Goal: Information Seeking & Learning: Learn about a topic

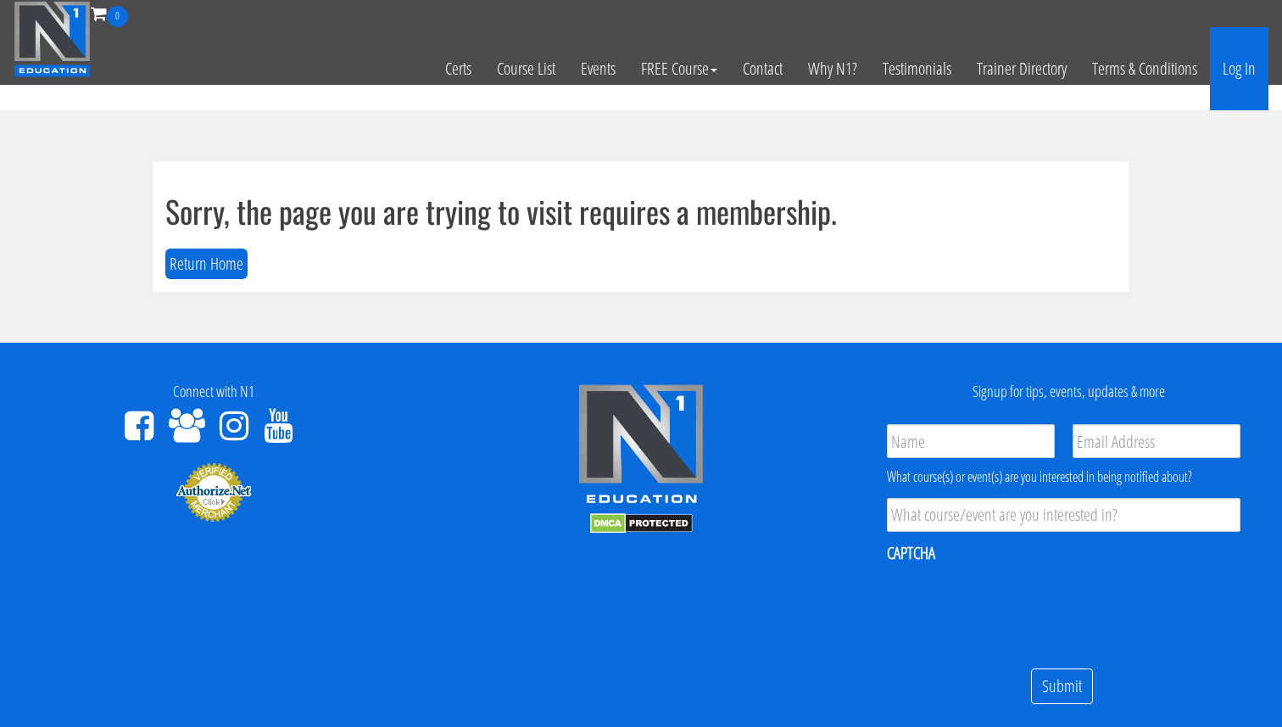
click at [1231, 83] on link "Log In" at bounding box center [1239, 68] width 59 height 83
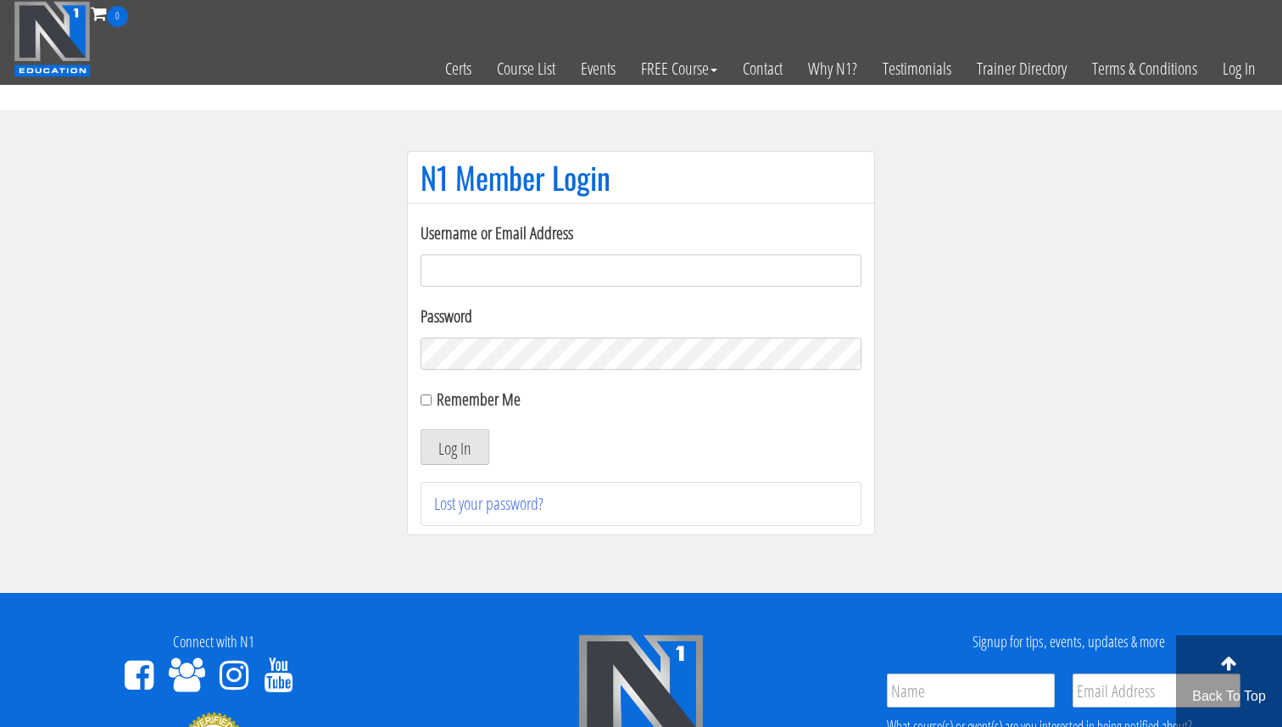
type input "Valerioacri@gmail.com"
click at [459, 446] on button "Log In" at bounding box center [455, 447] width 69 height 36
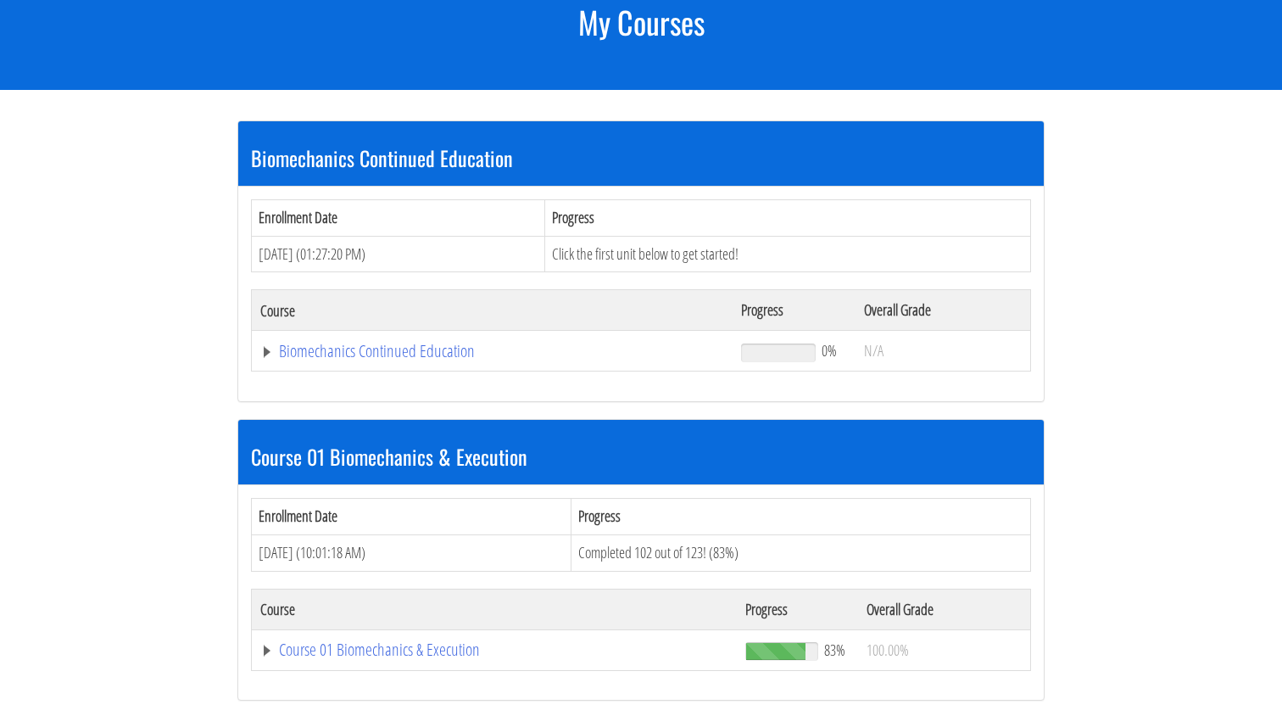
scroll to position [243, 0]
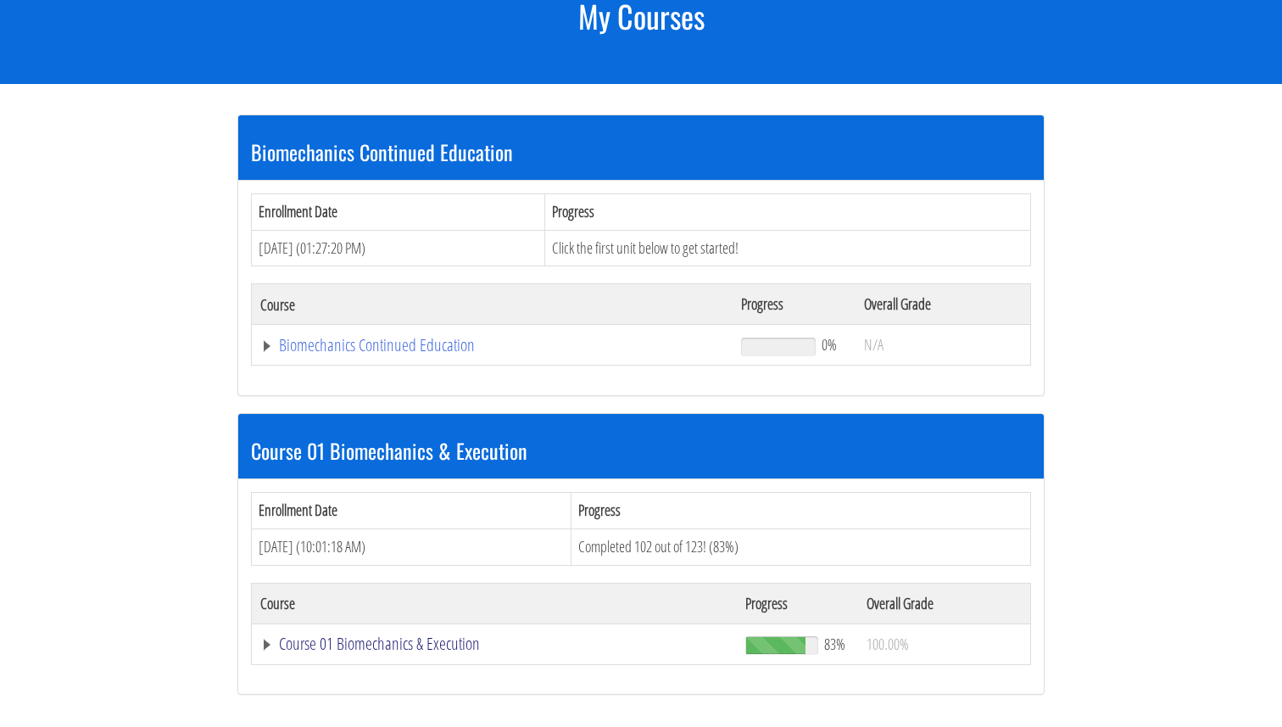
click at [394, 354] on link "Course 01 Biomechanics & Execution" at bounding box center [492, 345] width 464 height 17
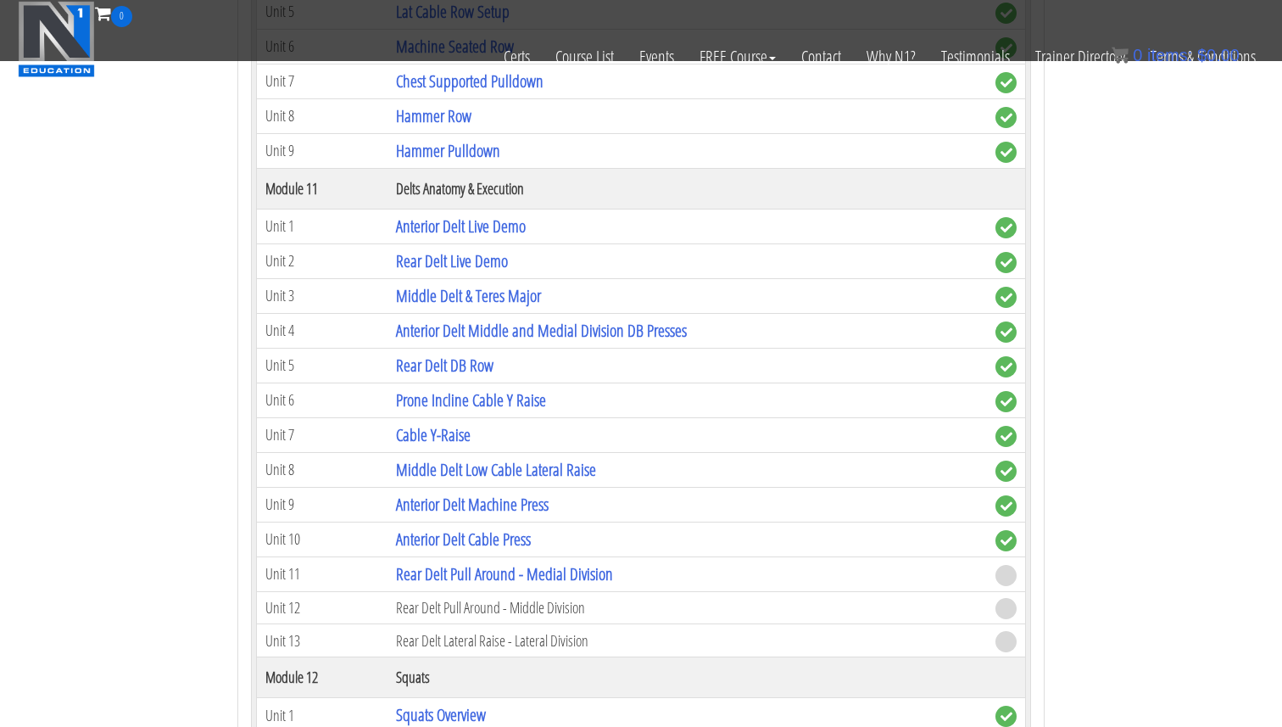
scroll to position [3551, 0]
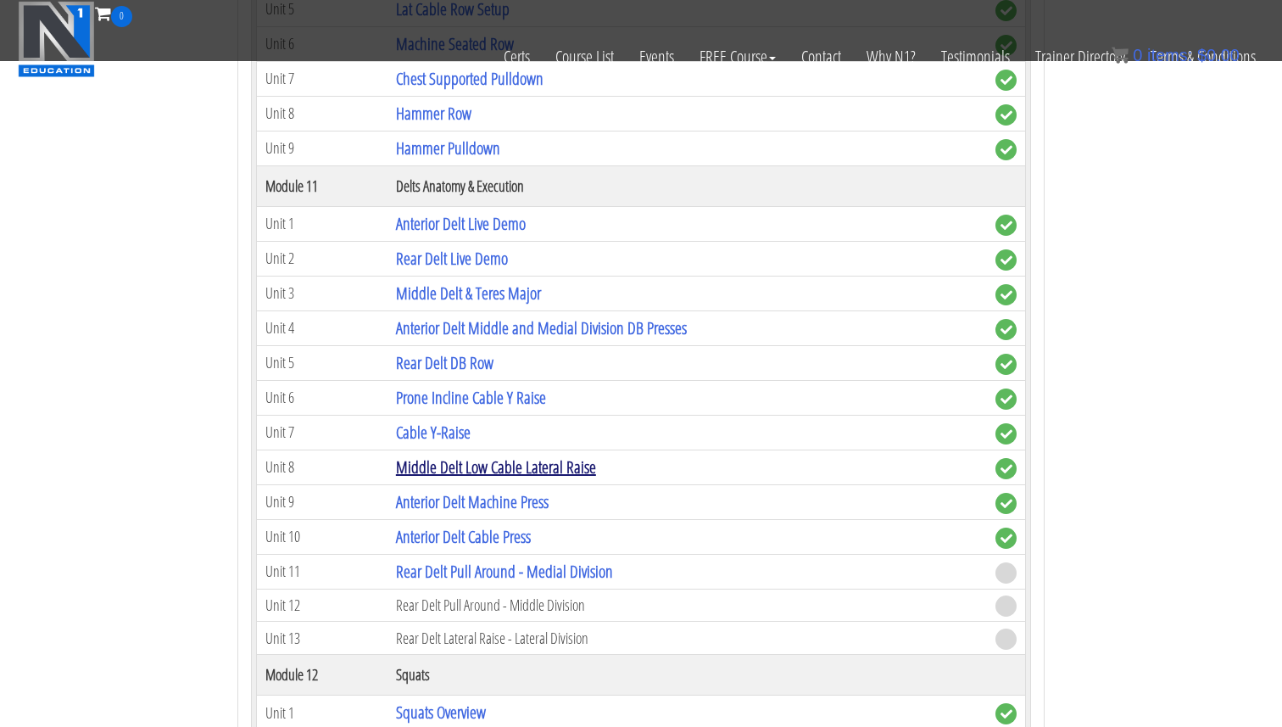
click at [573, 470] on link "Middle Delt Low Cable Lateral Raise" at bounding box center [496, 466] width 200 height 23
